Goal: Find contact information: Find contact information

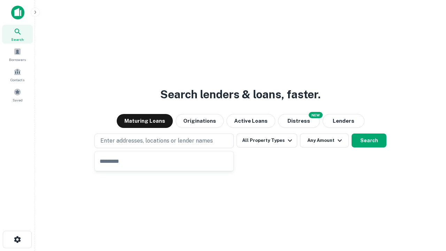
type input "**********"
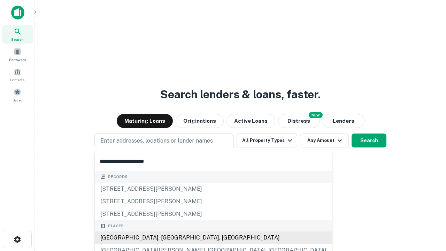
click at [167, 238] on div "[GEOGRAPHIC_DATA], [GEOGRAPHIC_DATA], [GEOGRAPHIC_DATA]" at bounding box center [213, 238] width 237 height 13
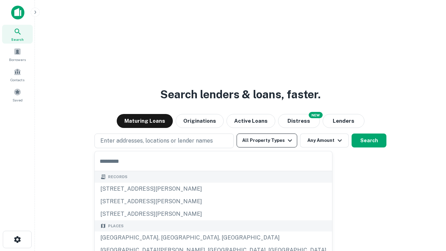
click at [267, 141] on button "All Property Types" at bounding box center [267, 141] width 61 height 14
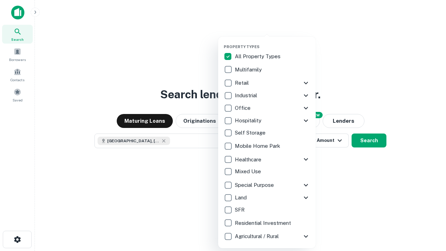
click at [273, 42] on button "button" at bounding box center [273, 42] width 98 height 0
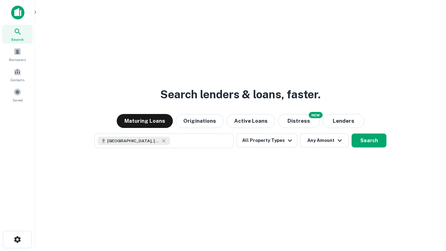
scroll to position [11, 0]
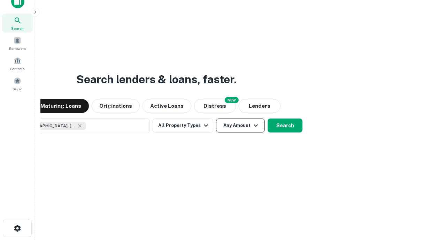
click at [216, 119] on button "Any Amount" at bounding box center [240, 126] width 49 height 14
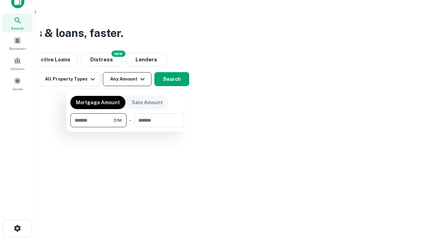
type input "*******"
click at [127, 127] on button "button" at bounding box center [127, 127] width 114 height 0
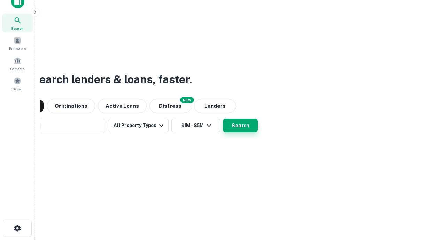
click at [223, 119] on button "Search" at bounding box center [240, 126] width 35 height 14
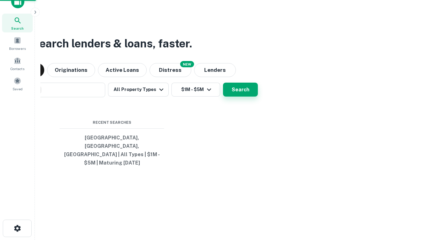
scroll to position [23, 197]
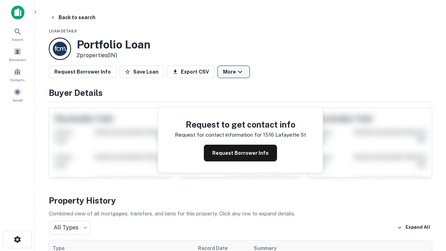
click at [234, 72] on button "More" at bounding box center [234, 72] width 32 height 13
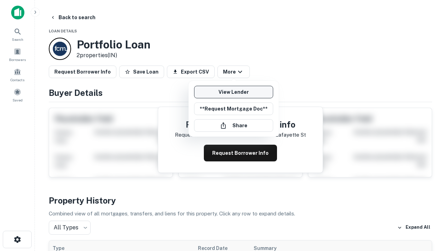
click at [234, 92] on link "View Lender" at bounding box center [233, 92] width 79 height 13
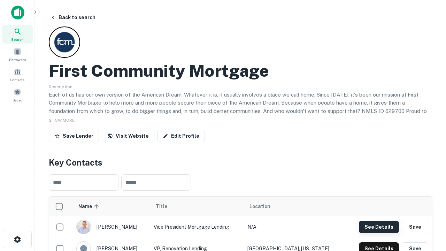
click at [379, 227] on button "See Details" at bounding box center [379, 227] width 40 height 13
click at [17, 240] on icon "button" at bounding box center [17, 239] width 8 height 8
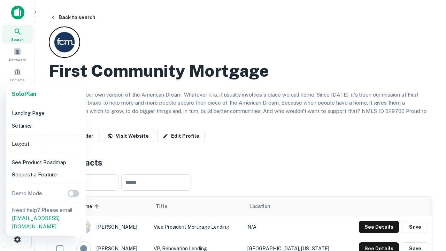
click at [46, 144] on li "Logout" at bounding box center [46, 144] width 75 height 13
